Goal: Transaction & Acquisition: Obtain resource

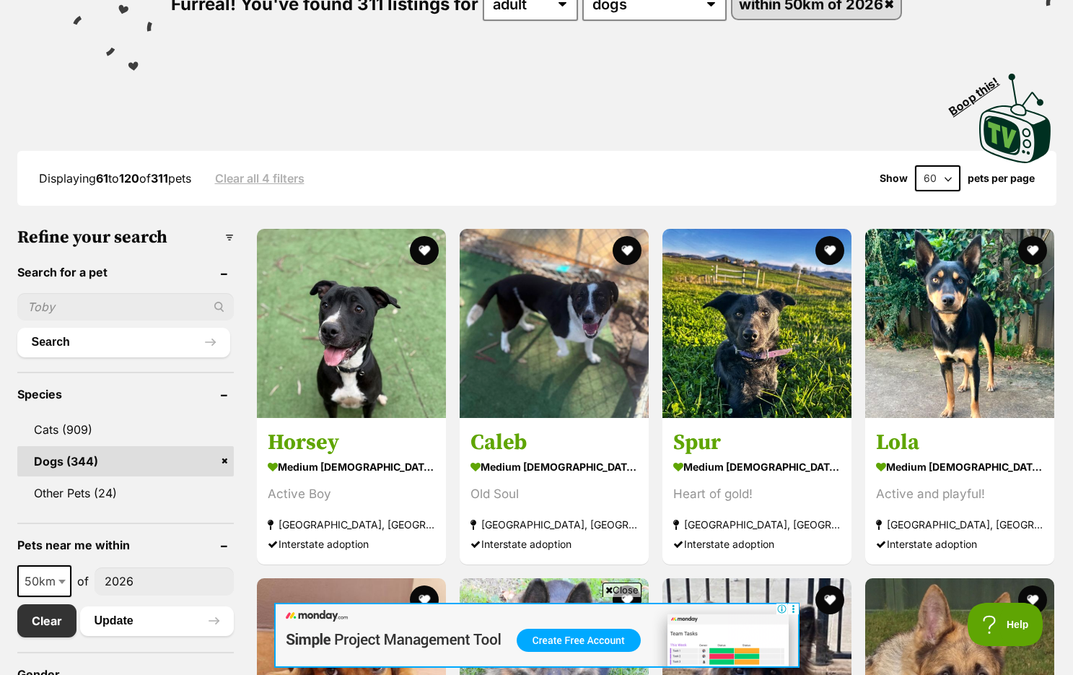
scroll to position [206, 0]
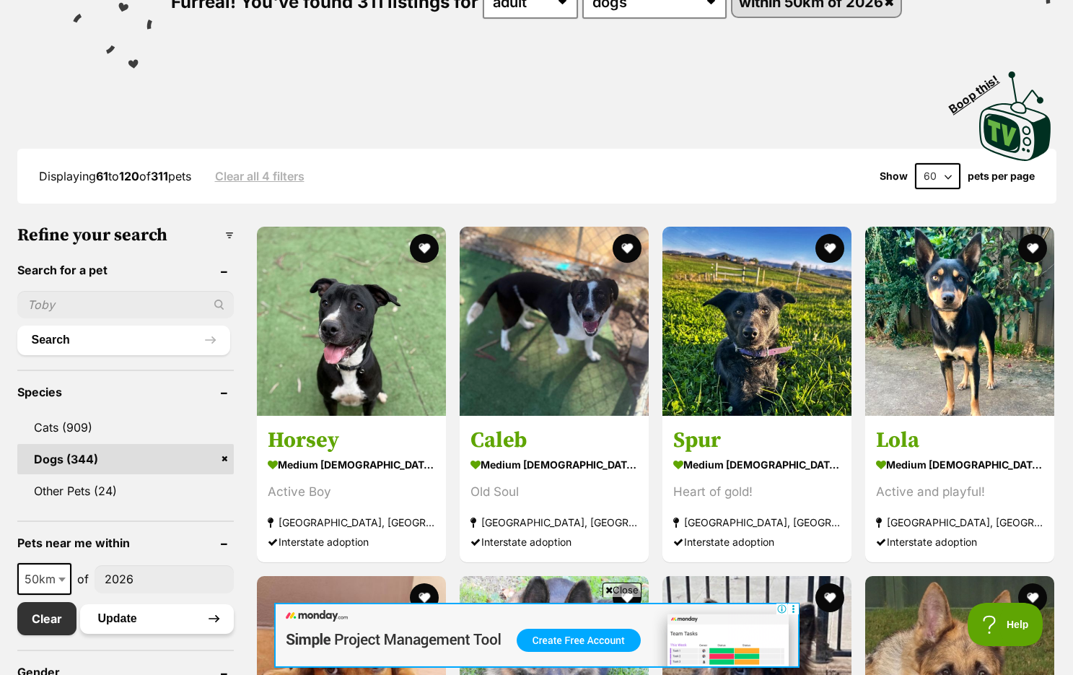
click at [125, 615] on button "Update" at bounding box center [157, 618] width 154 height 29
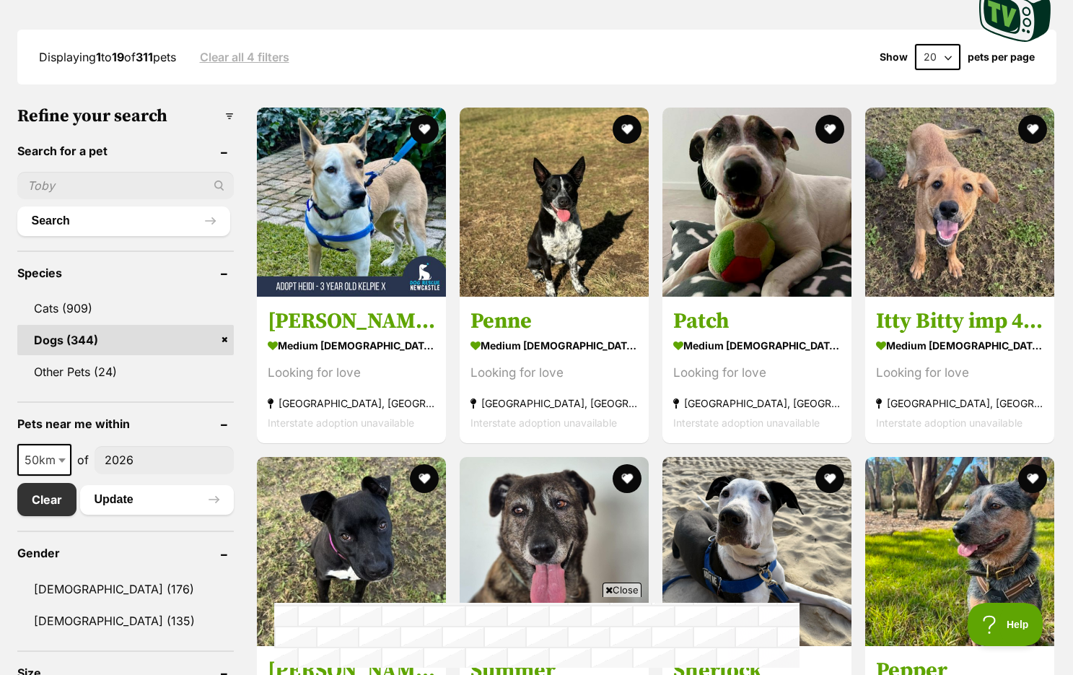
scroll to position [362, 0]
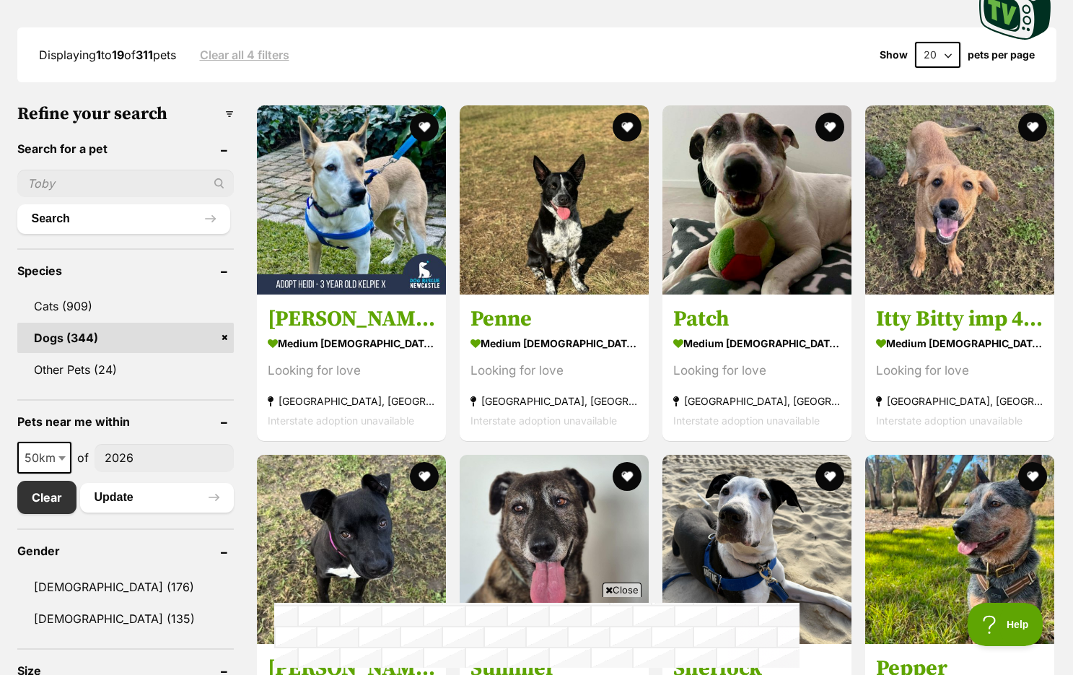
click at [616, 587] on span "Close" at bounding box center [622, 589] width 39 height 14
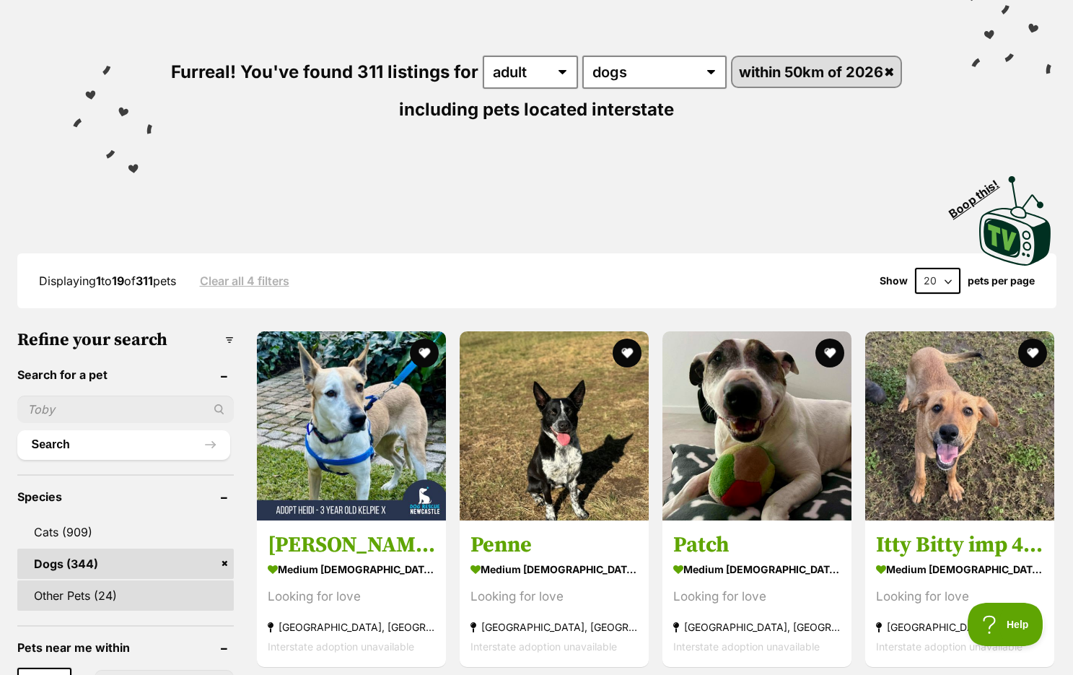
scroll to position [124, 0]
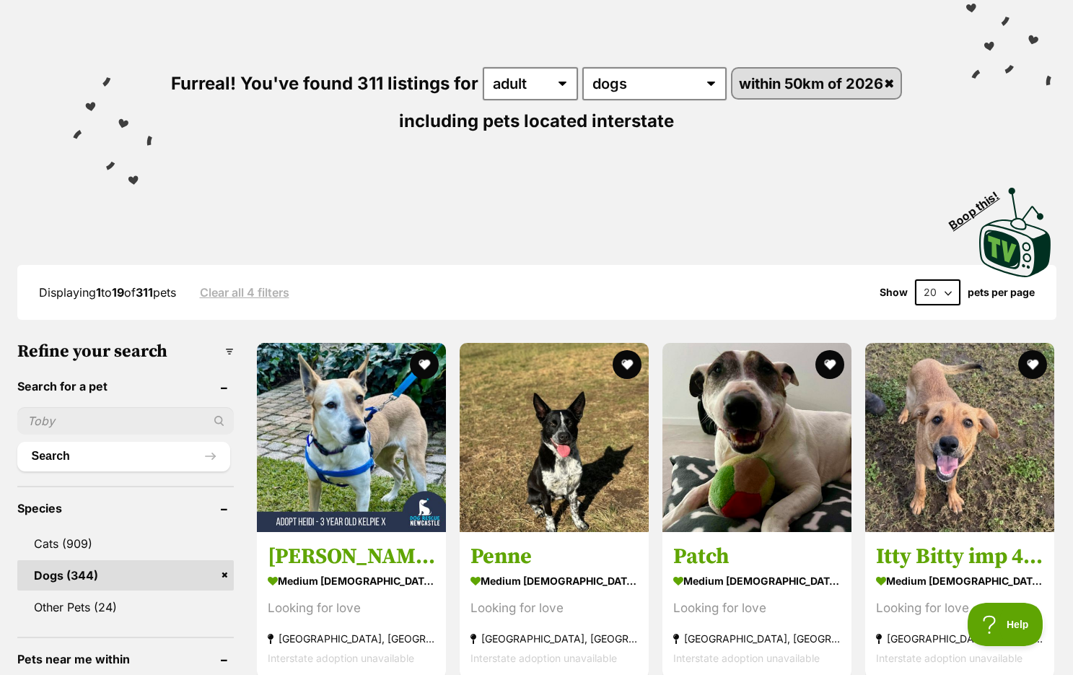
select select "60"
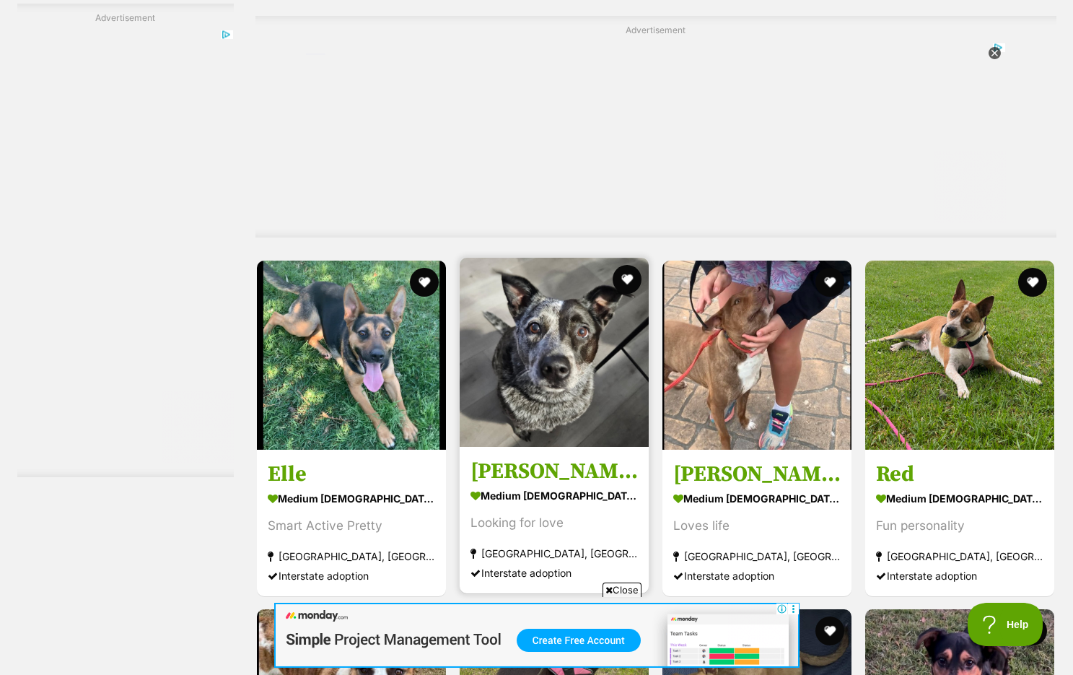
click at [534, 366] on img at bounding box center [554, 352] width 189 height 189
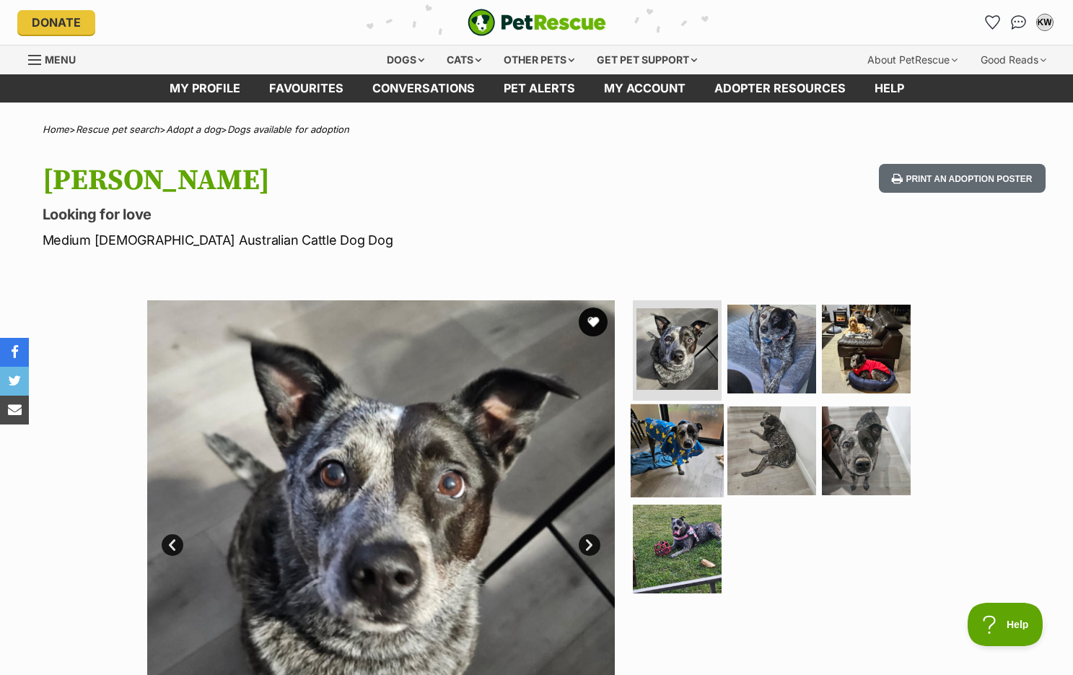
click at [676, 439] on img at bounding box center [677, 450] width 93 height 93
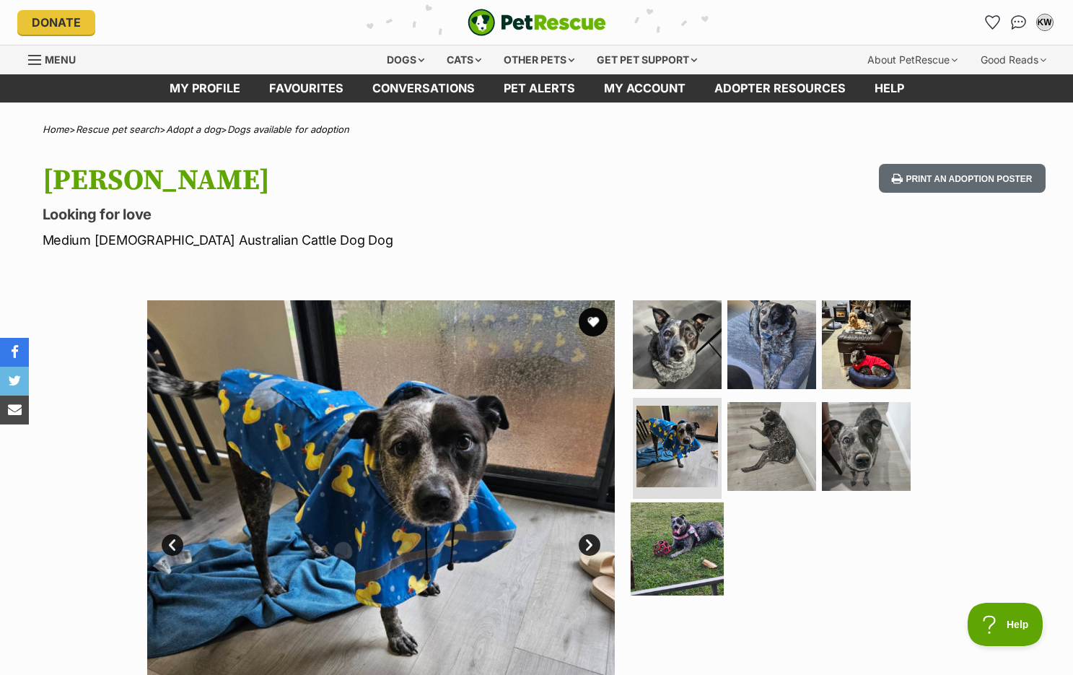
click at [686, 528] on img at bounding box center [677, 548] width 93 height 93
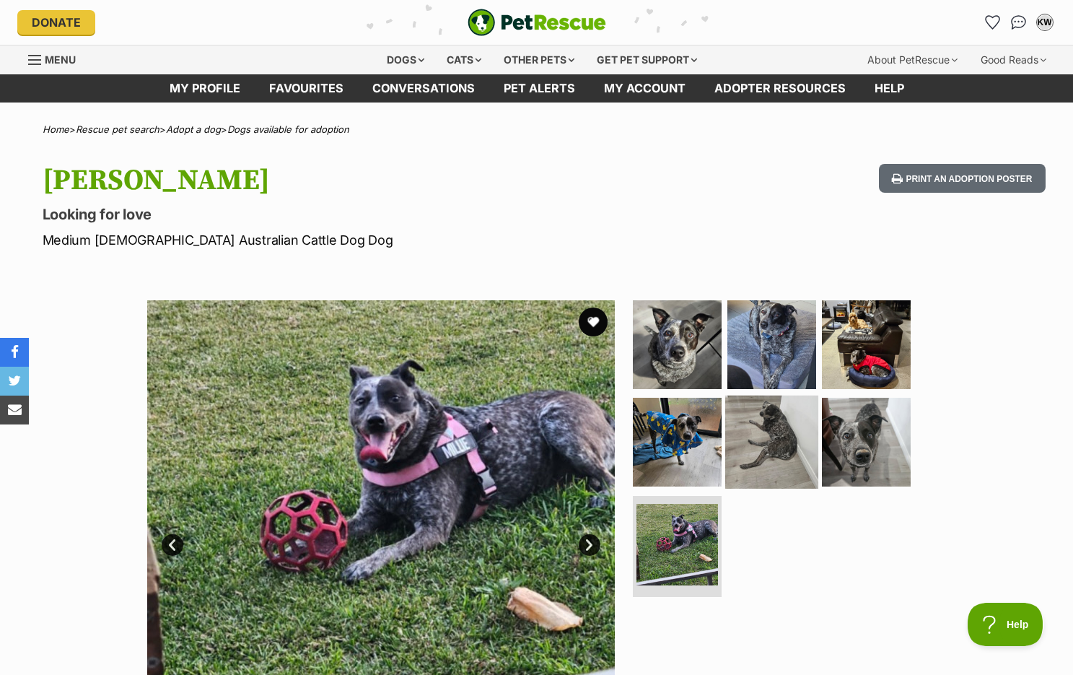
click at [756, 434] on img at bounding box center [771, 441] width 93 height 93
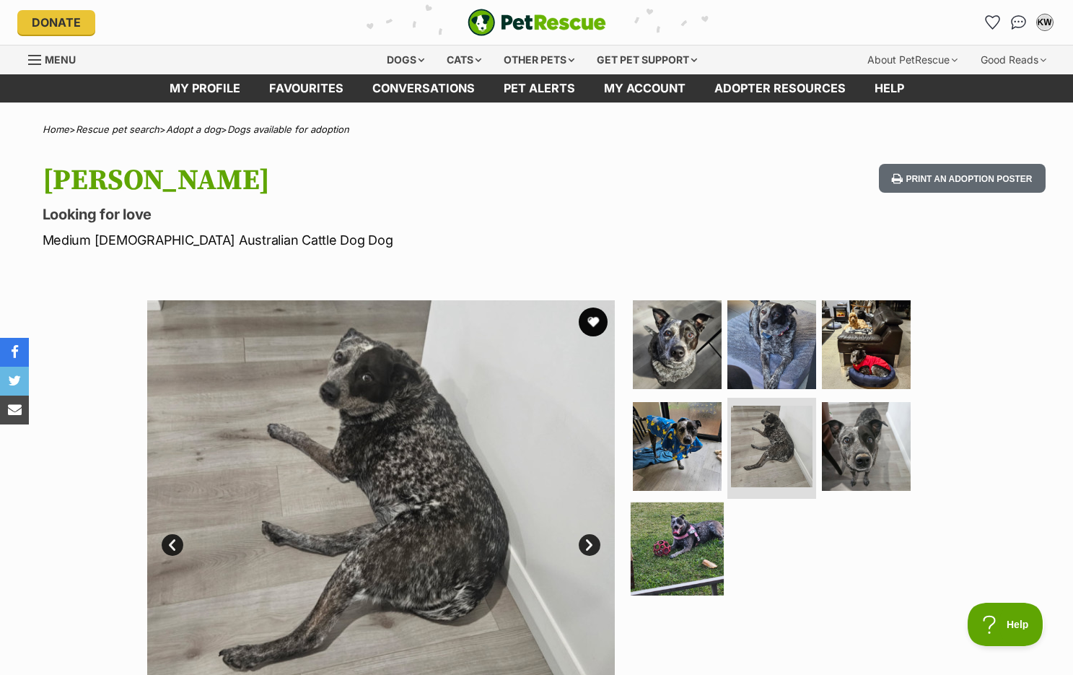
click at [681, 520] on img at bounding box center [677, 548] width 93 height 93
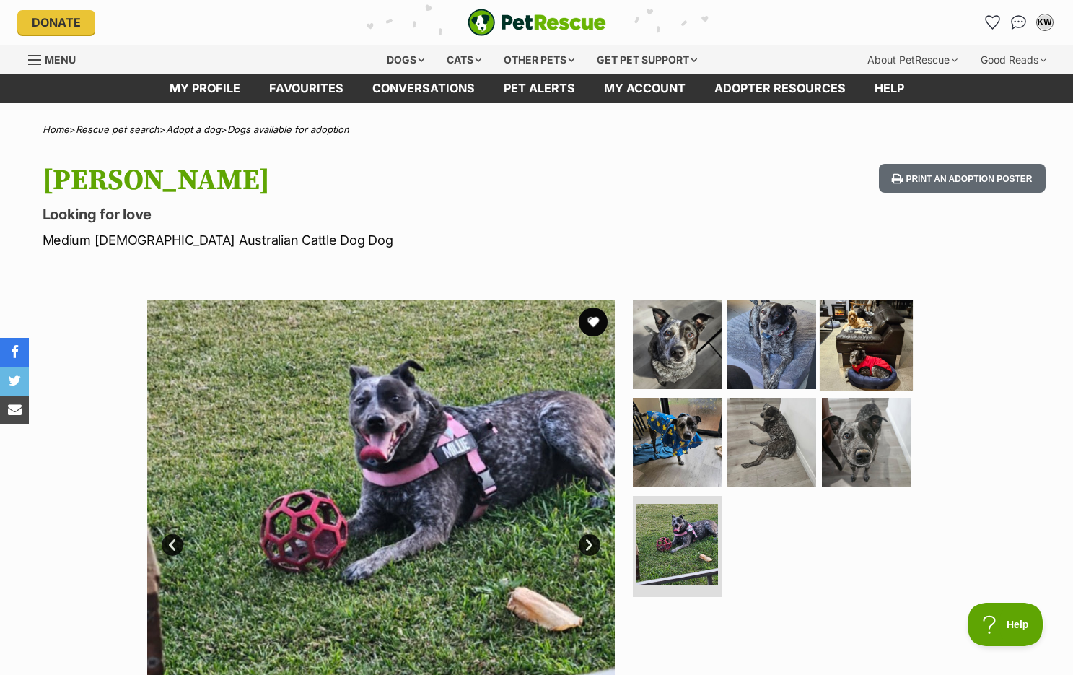
click at [856, 349] on img at bounding box center [866, 343] width 93 height 93
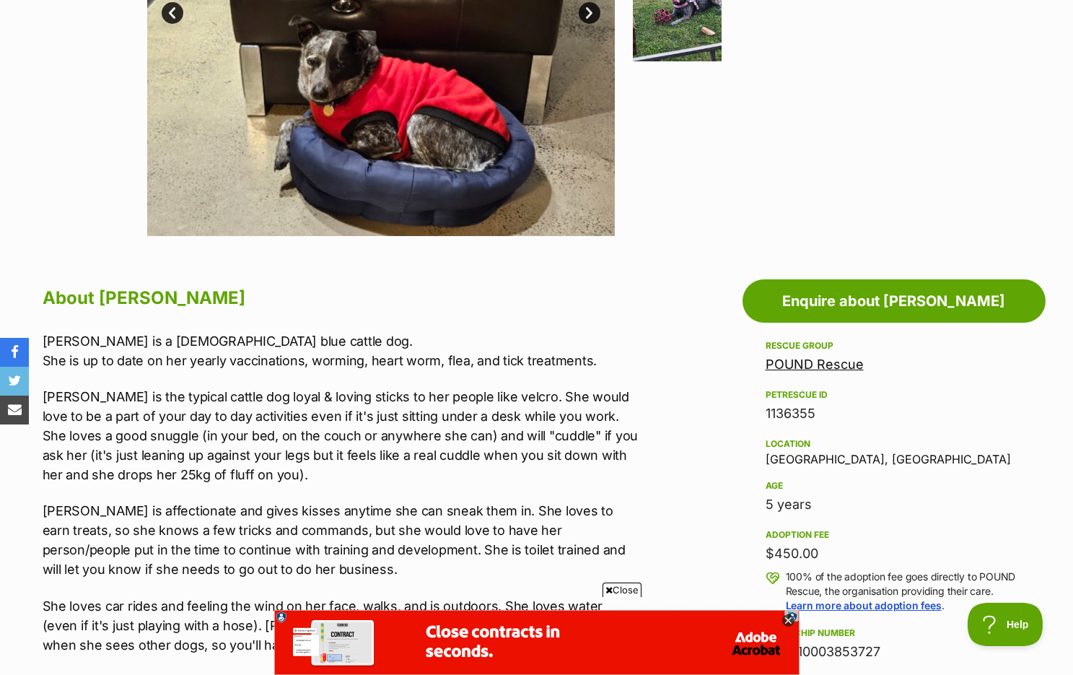
scroll to position [463, 0]
